Goal: Entertainment & Leisure: Browse casually

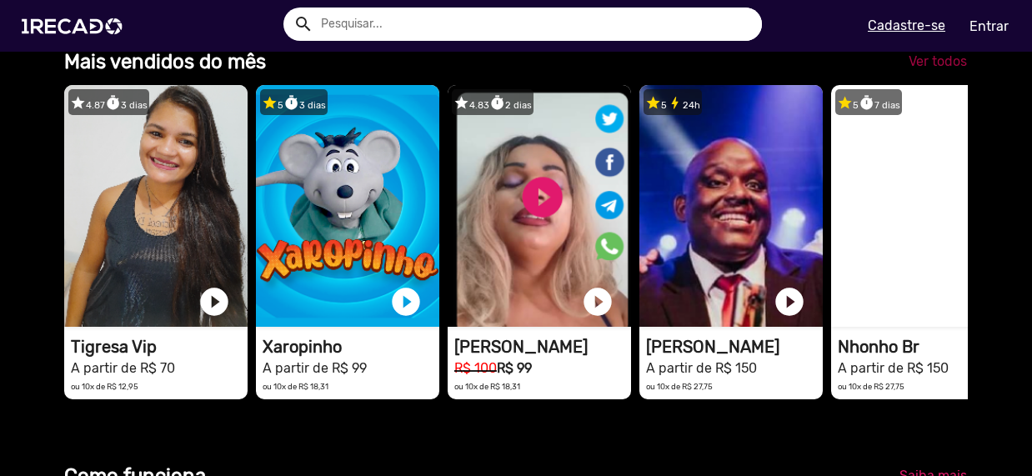
click at [922, 69] on span "Ver todos" at bounding box center [938, 61] width 58 height 16
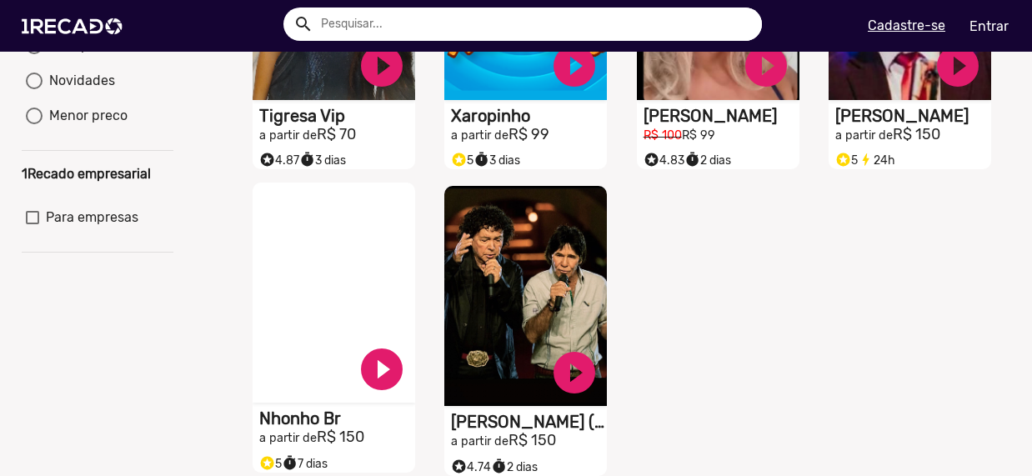
scroll to position [417, 0]
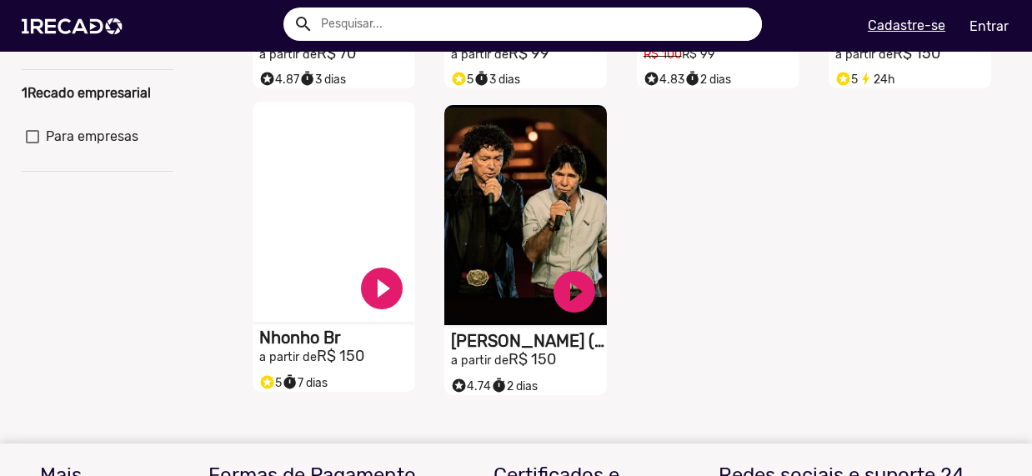
click at [292, 364] on small "a partir de" at bounding box center [288, 357] width 58 height 14
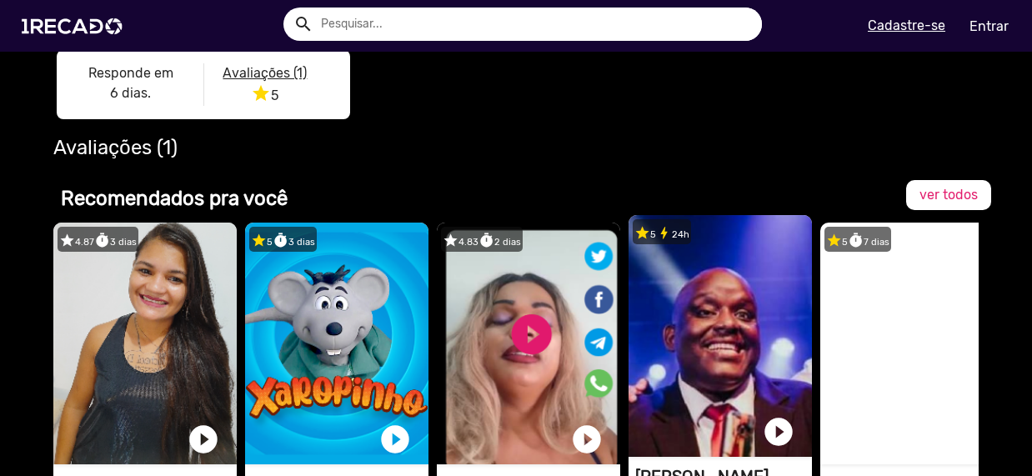
scroll to position [667, 0]
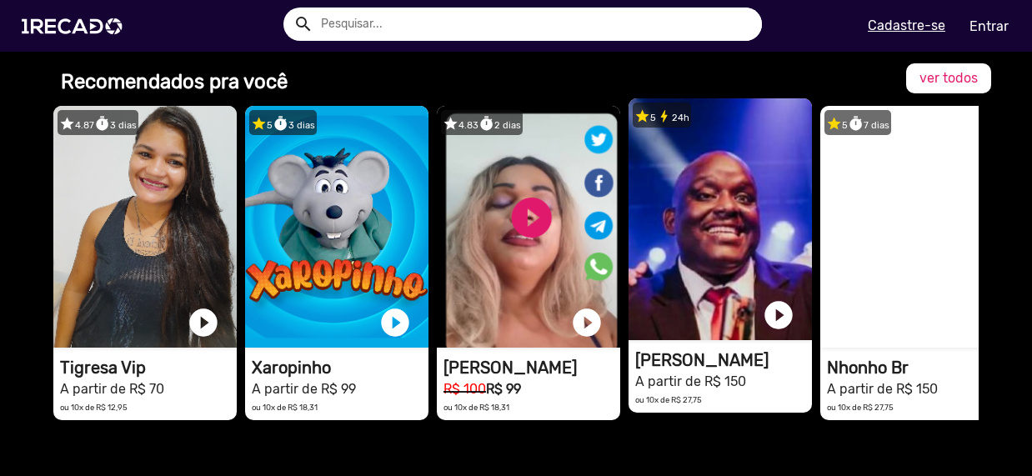
click at [709, 314] on video "1RECADO vídeos dedicados para fãs e empresas" at bounding box center [720, 219] width 183 height 242
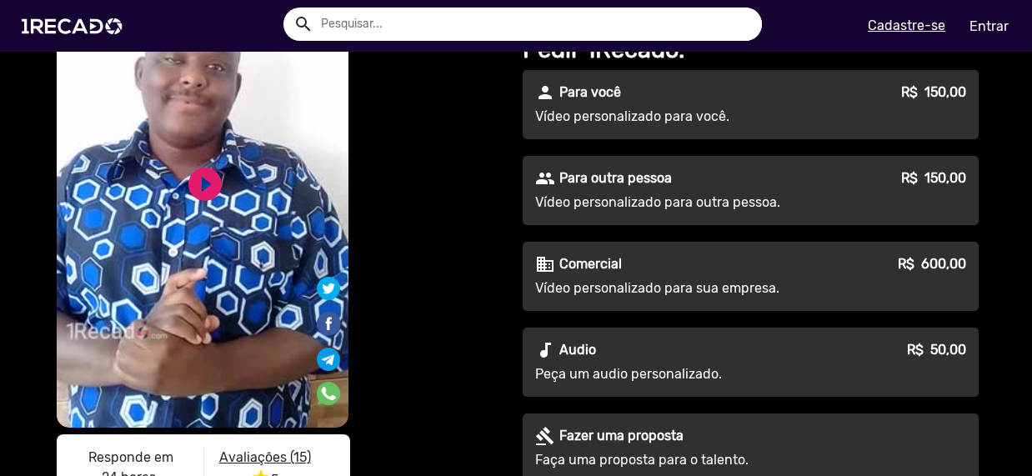
scroll to position [167, 0]
click at [328, 307] on div at bounding box center [329, 379] width 38 height 207
click at [189, 185] on link "play_circle_filled" at bounding box center [205, 183] width 40 height 40
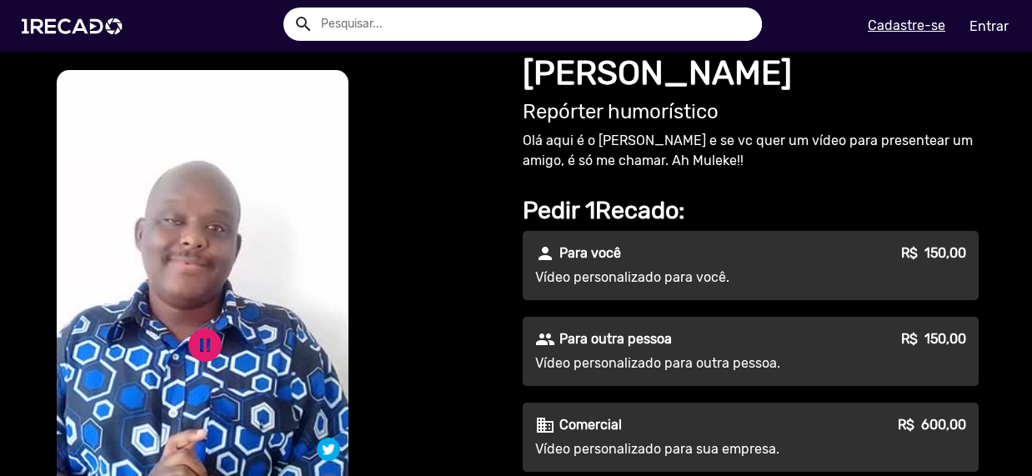
scroll to position [0, 0]
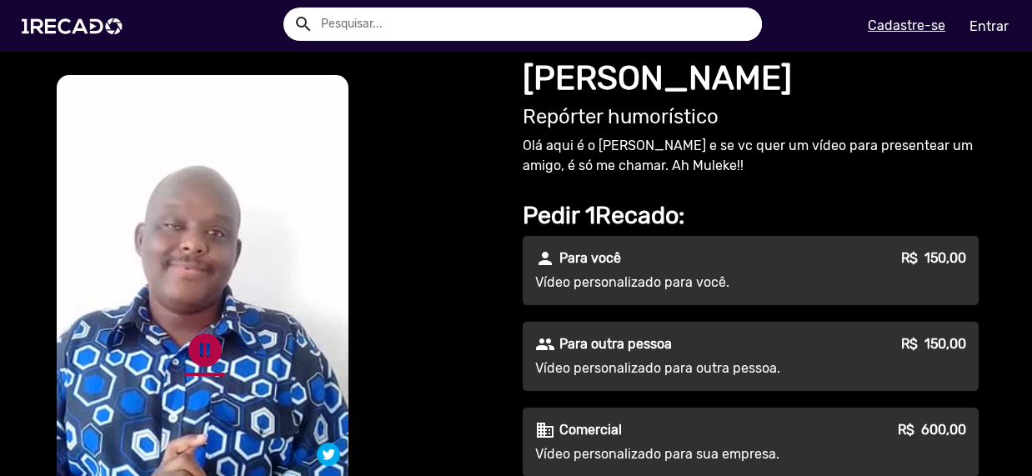
click at [191, 346] on link "pause_circle" at bounding box center [205, 350] width 40 height 40
drag, startPoint x: 190, startPoint y: 323, endPoint x: 206, endPoint y: 336, distance: 20.7
click at [190, 323] on div "play_circle_filled" at bounding box center [178, 344] width 51 height 63
click at [199, 340] on link "play_circle_filled" at bounding box center [205, 350] width 40 height 40
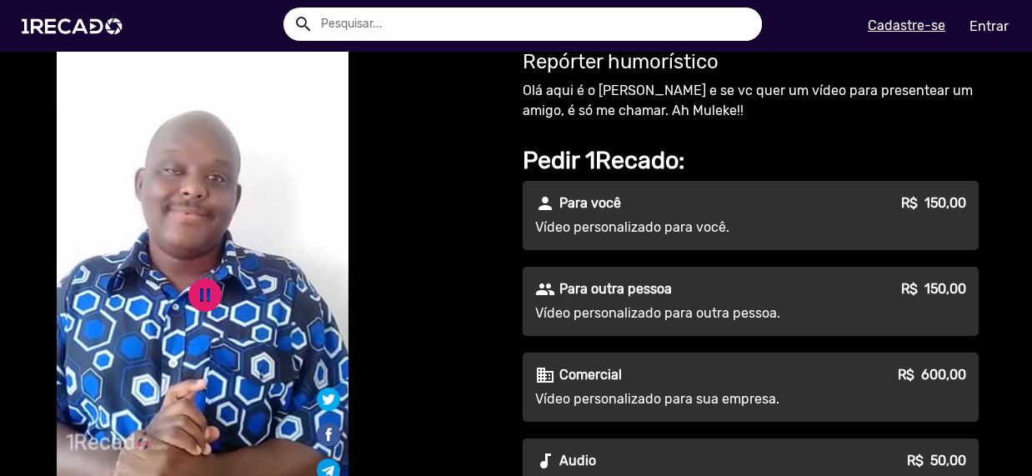
scroll to position [83, 0]
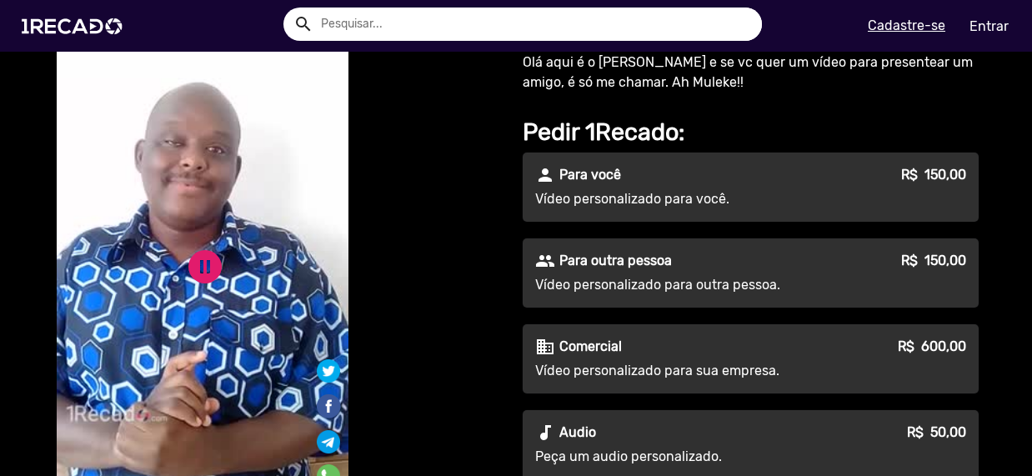
click at [443, 304] on div "S1RECADO vídeos dedicados para fãs e empresas S1RECADO vídeos dedicados para fã…" at bounding box center [278, 292] width 450 height 608
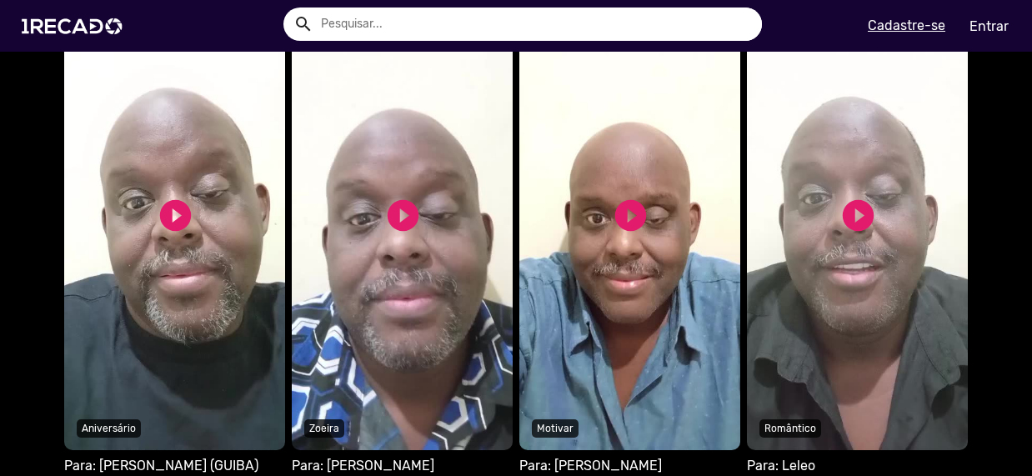
scroll to position [1167, 0]
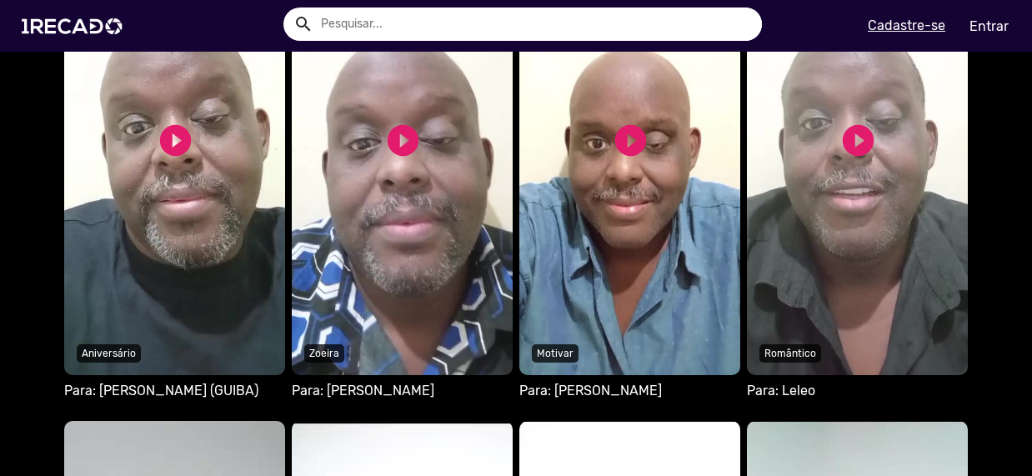
click at [179, 192] on video "Seu navegador não reproduz vídeo em HTML5" at bounding box center [174, 146] width 221 height 459
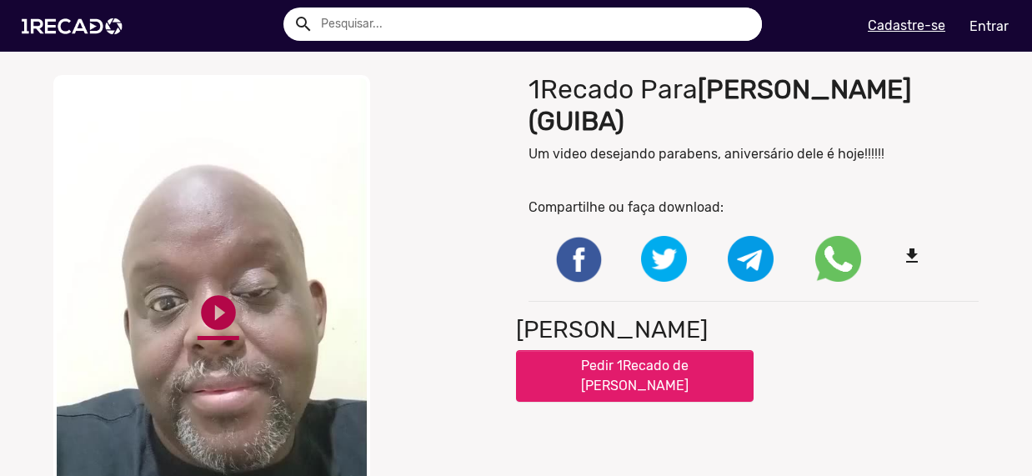
click at [210, 312] on link "play_circle_filled" at bounding box center [219, 313] width 42 height 42
click at [377, 355] on div "close Your browser does not support HTML5 video. pause_circle pause_circle" at bounding box center [278, 325] width 475 height 517
click at [54, 31] on img at bounding box center [76, 26] width 126 height 71
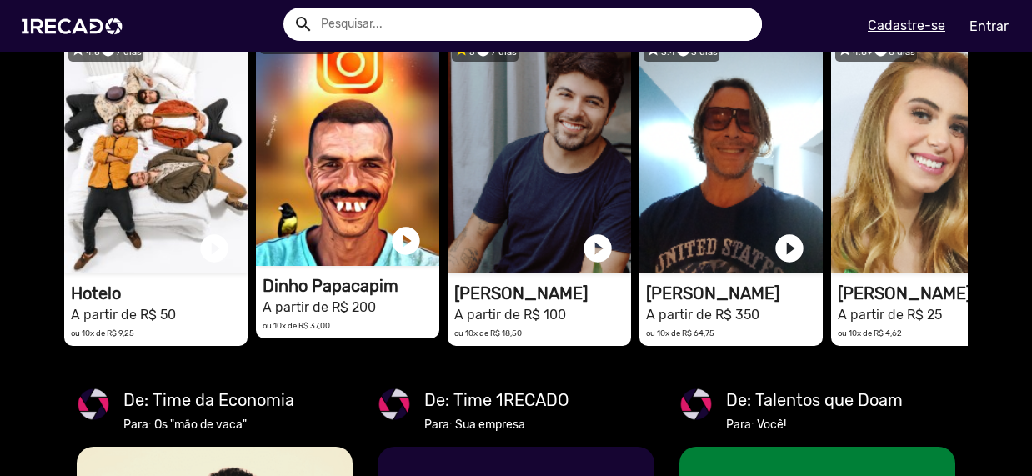
scroll to position [0, 1020]
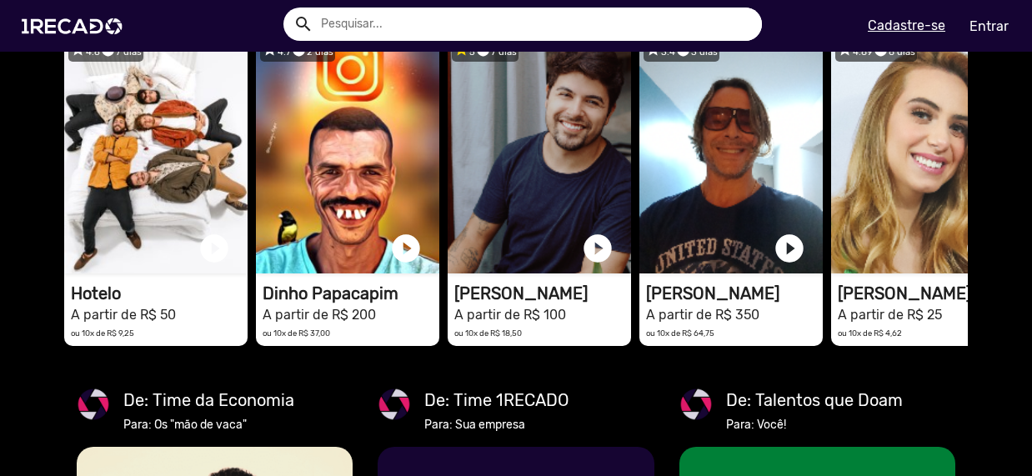
click at [920, 23] on link "Ver todos" at bounding box center [937, 8] width 85 height 30
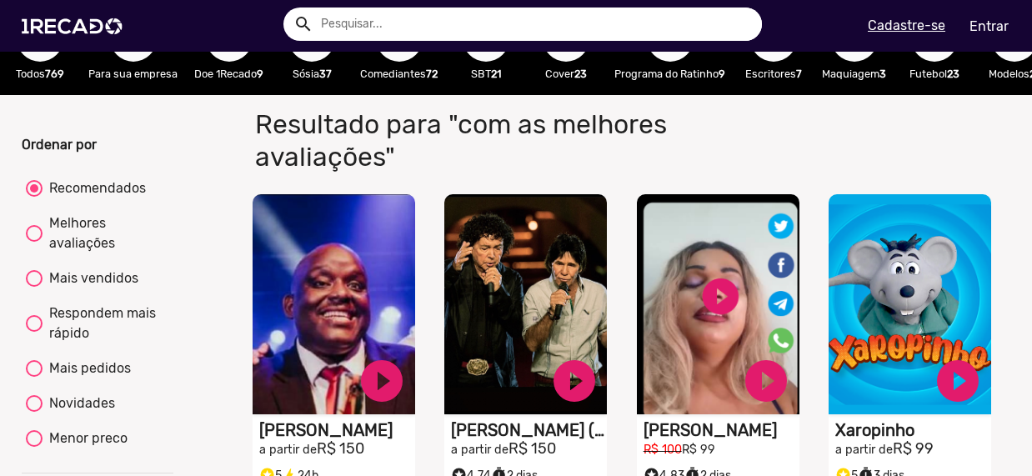
scroll to position [83, 0]
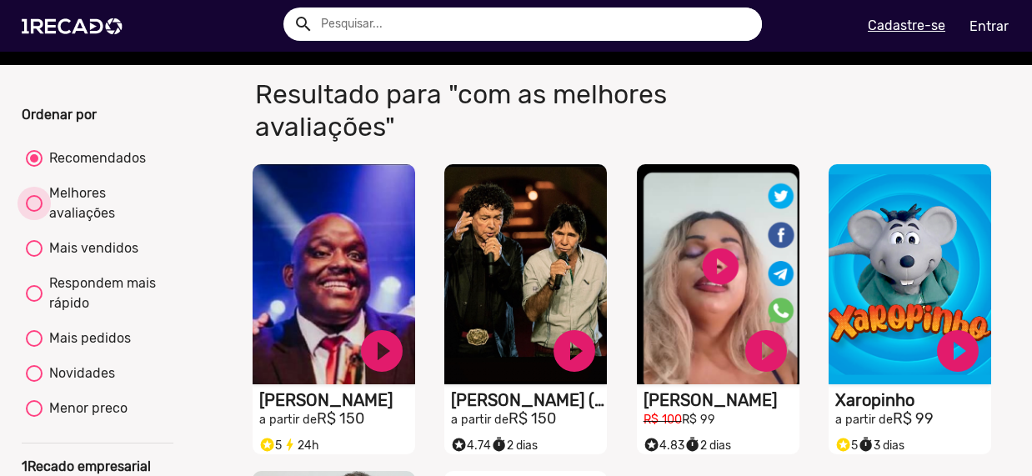
click at [62, 219] on div "Melhores avaliações" at bounding box center [106, 203] width 126 height 40
click at [34, 213] on input "Melhores avaliações" at bounding box center [33, 212] width 1 height 1
radio input "true"
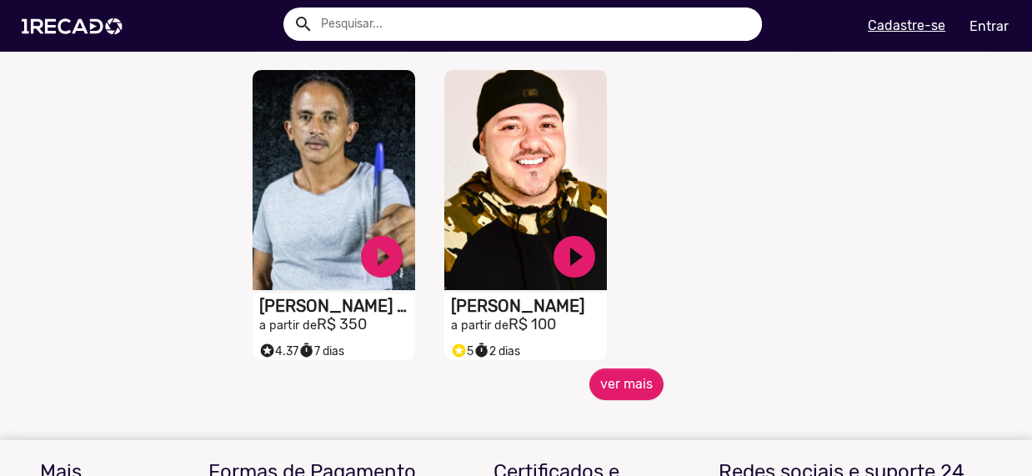
scroll to position [834, 0]
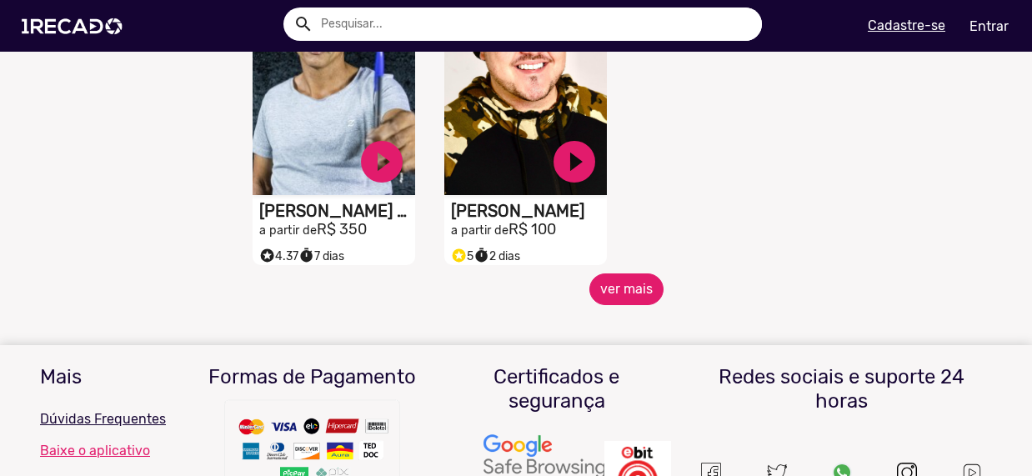
click at [624, 300] on button "ver mais" at bounding box center [626, 289] width 74 height 32
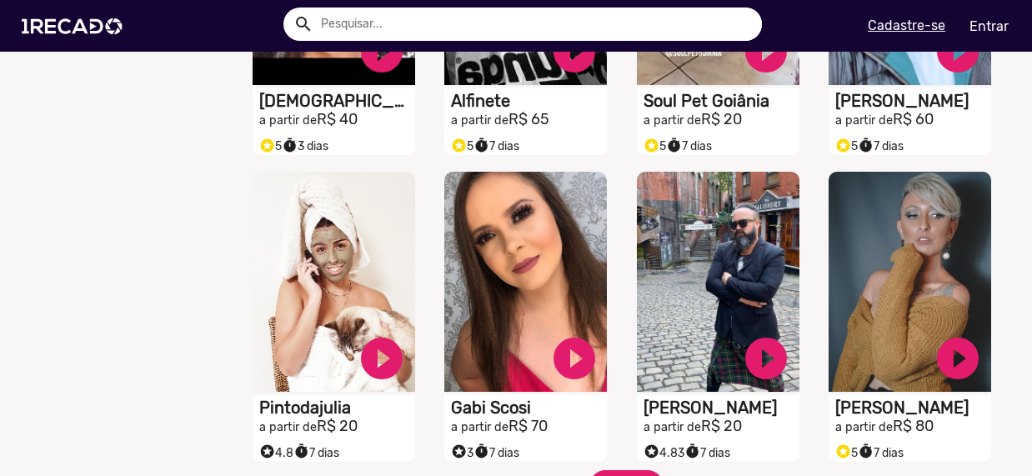
scroll to position [1334, 0]
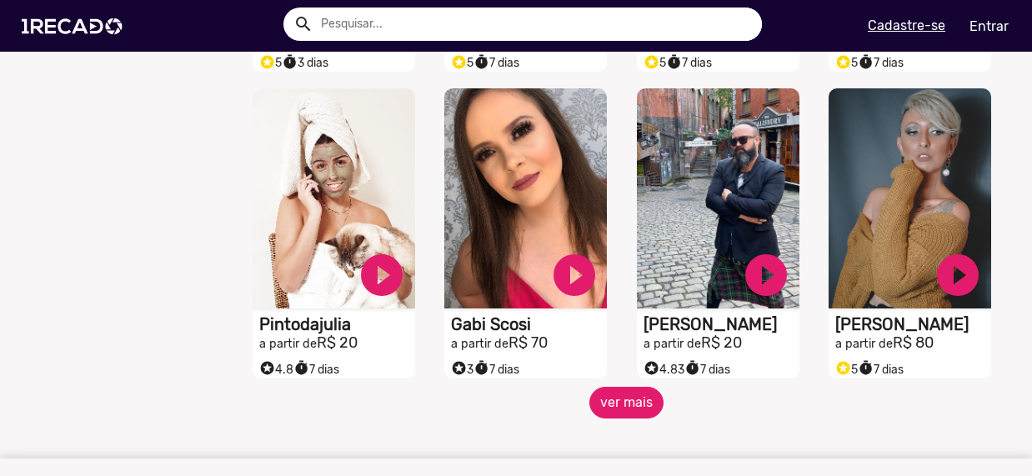
click at [636, 417] on button "ver mais" at bounding box center [626, 403] width 74 height 32
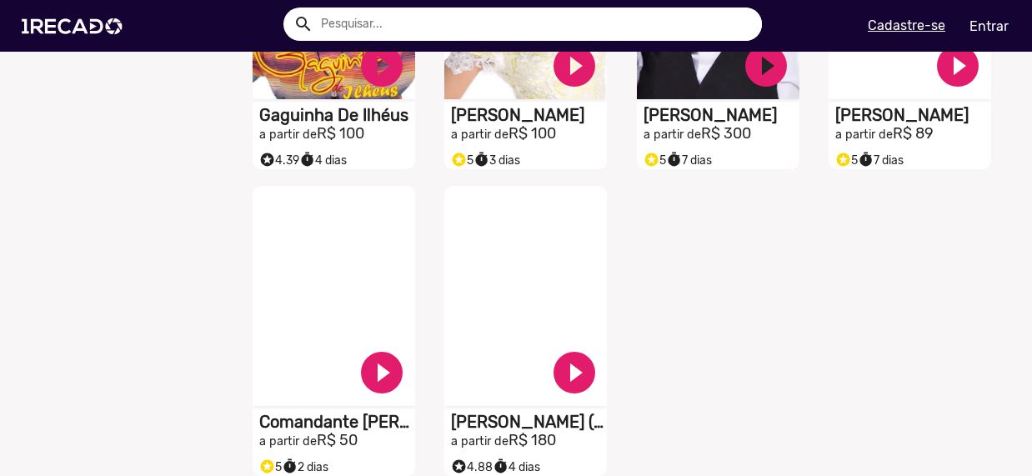
scroll to position [2251, 0]
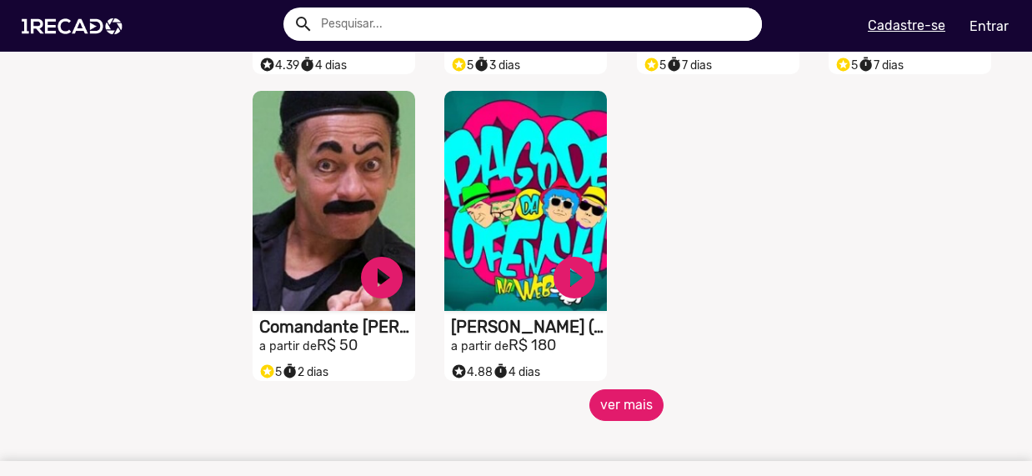
click at [619, 417] on button "ver mais" at bounding box center [626, 405] width 74 height 32
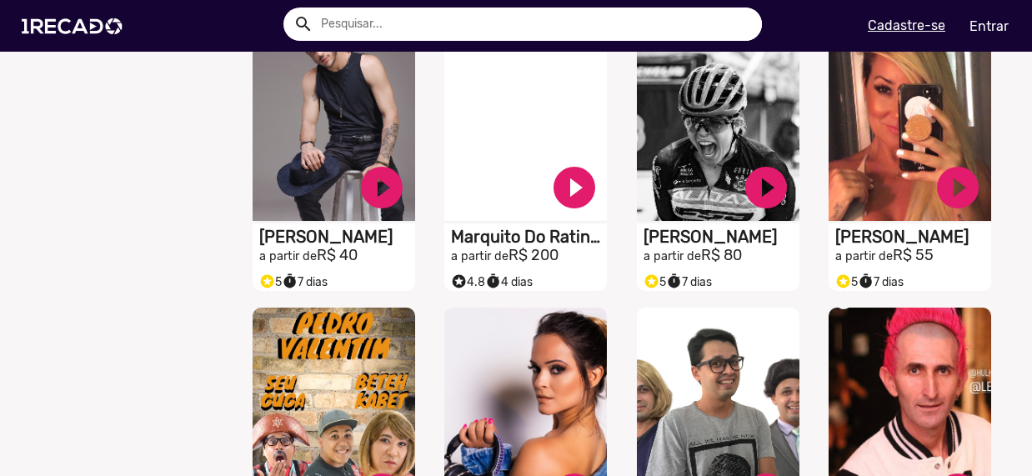
scroll to position [2835, 0]
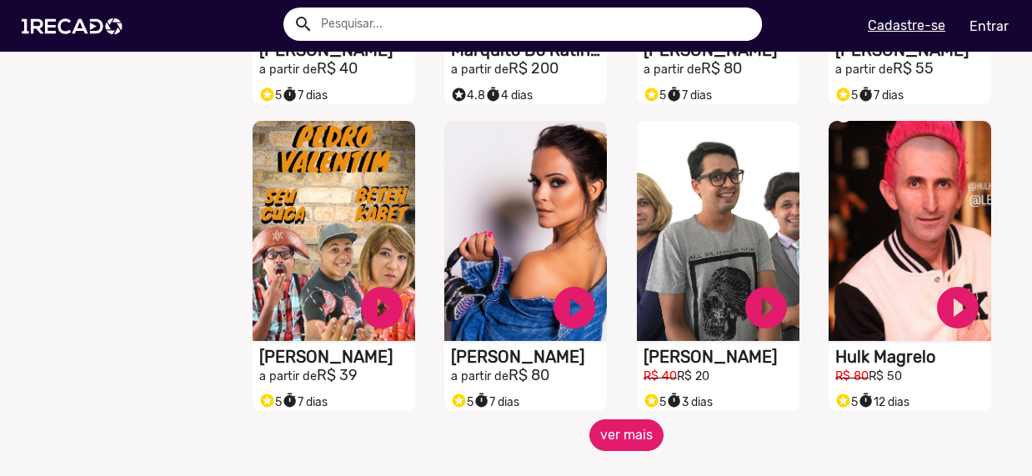
click at [634, 449] on button "ver mais" at bounding box center [626, 435] width 74 height 32
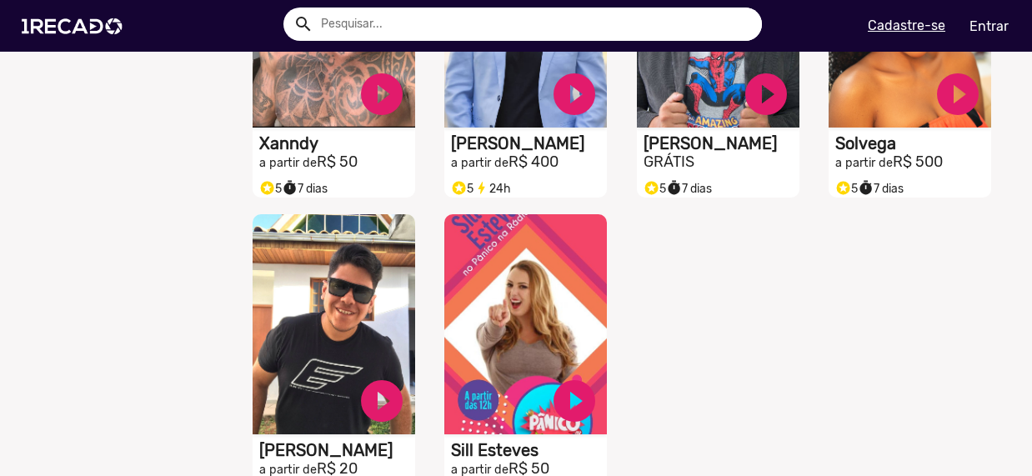
scroll to position [3752, 0]
